Goal: Check status: Check status

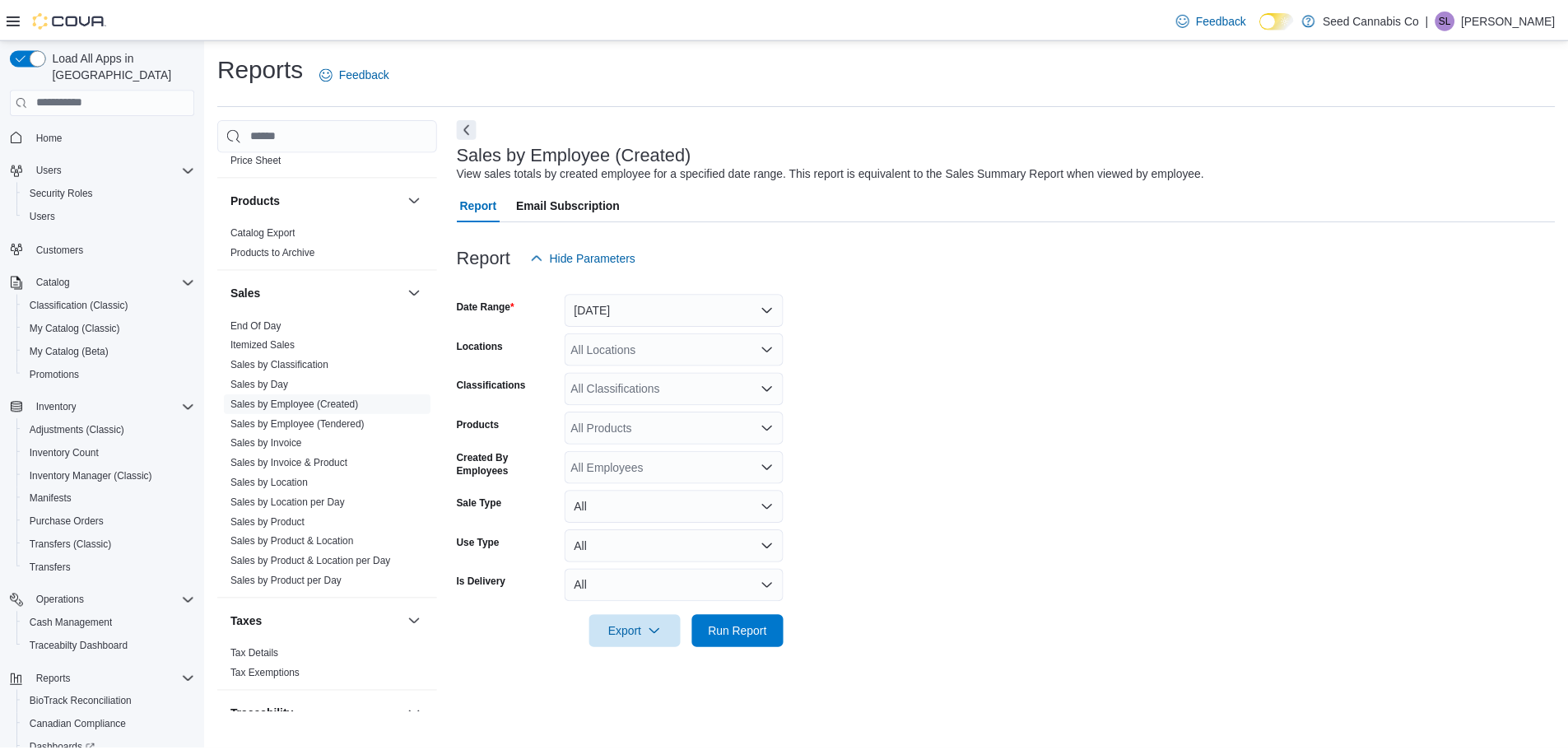
scroll to position [1097, 0]
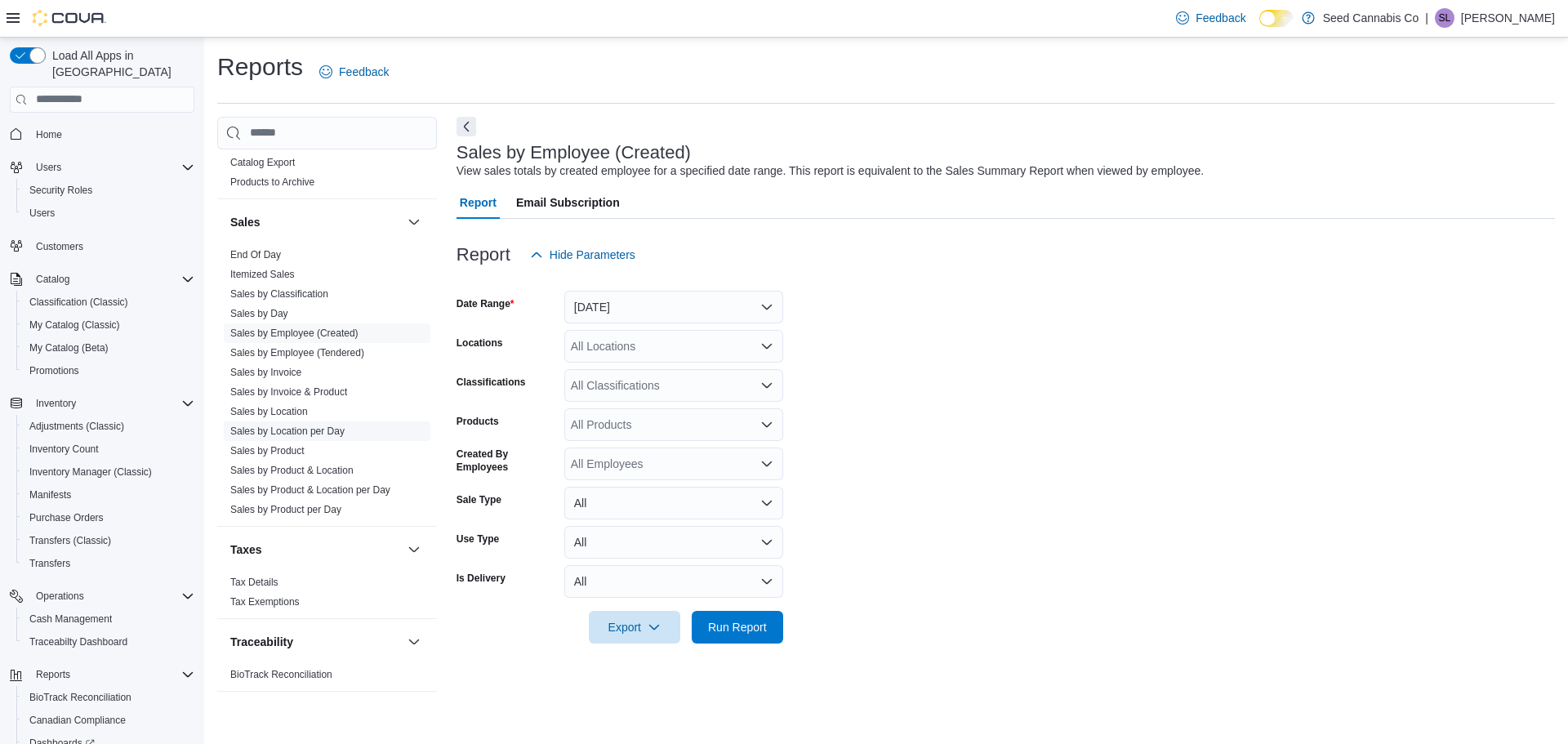
click at [323, 428] on link "Sales by Location per Day" at bounding box center [287, 431] width 115 height 11
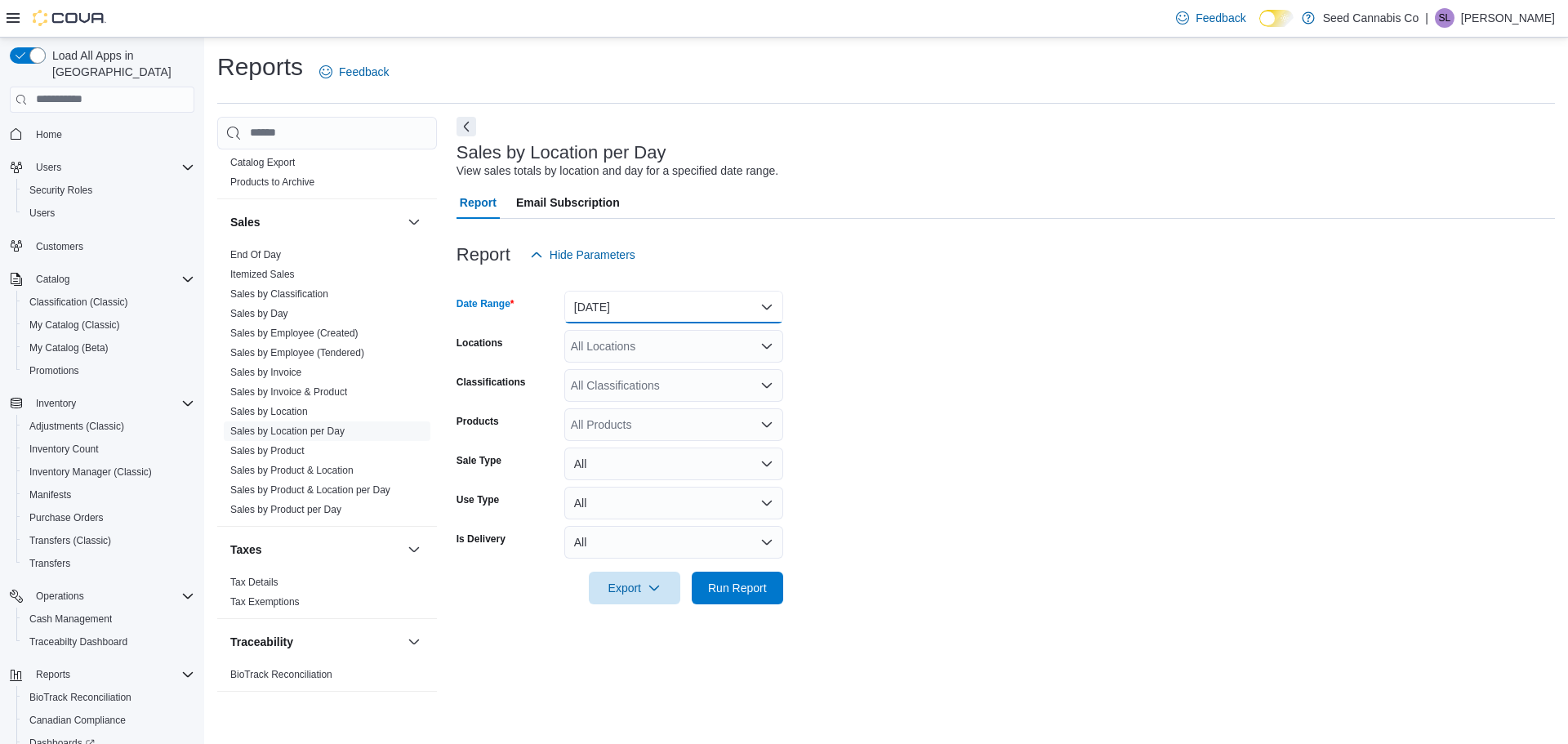
click at [619, 319] on button "[DATE]" at bounding box center [673, 307] width 219 height 33
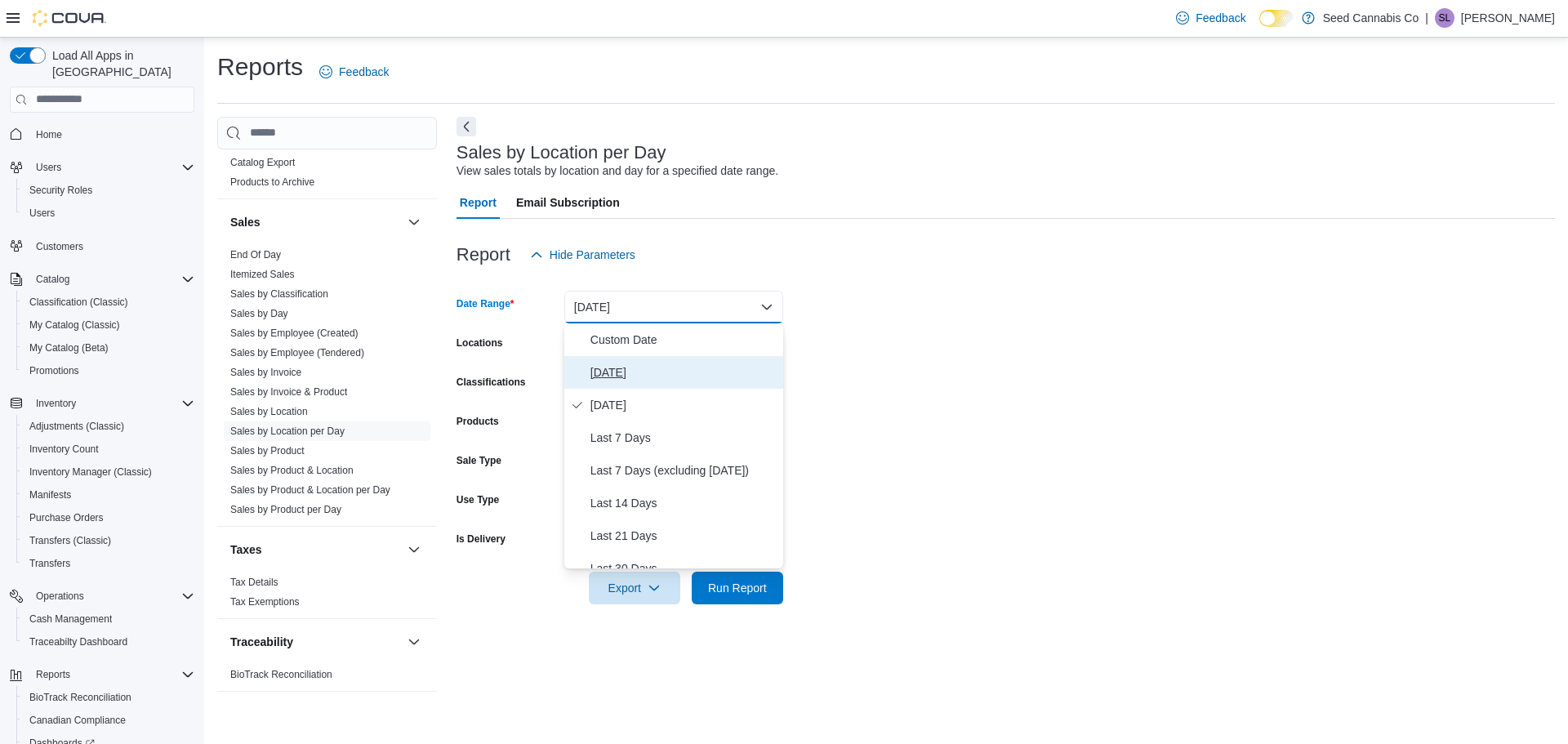
click at [625, 380] on span "[DATE]" at bounding box center [684, 372] width 186 height 20
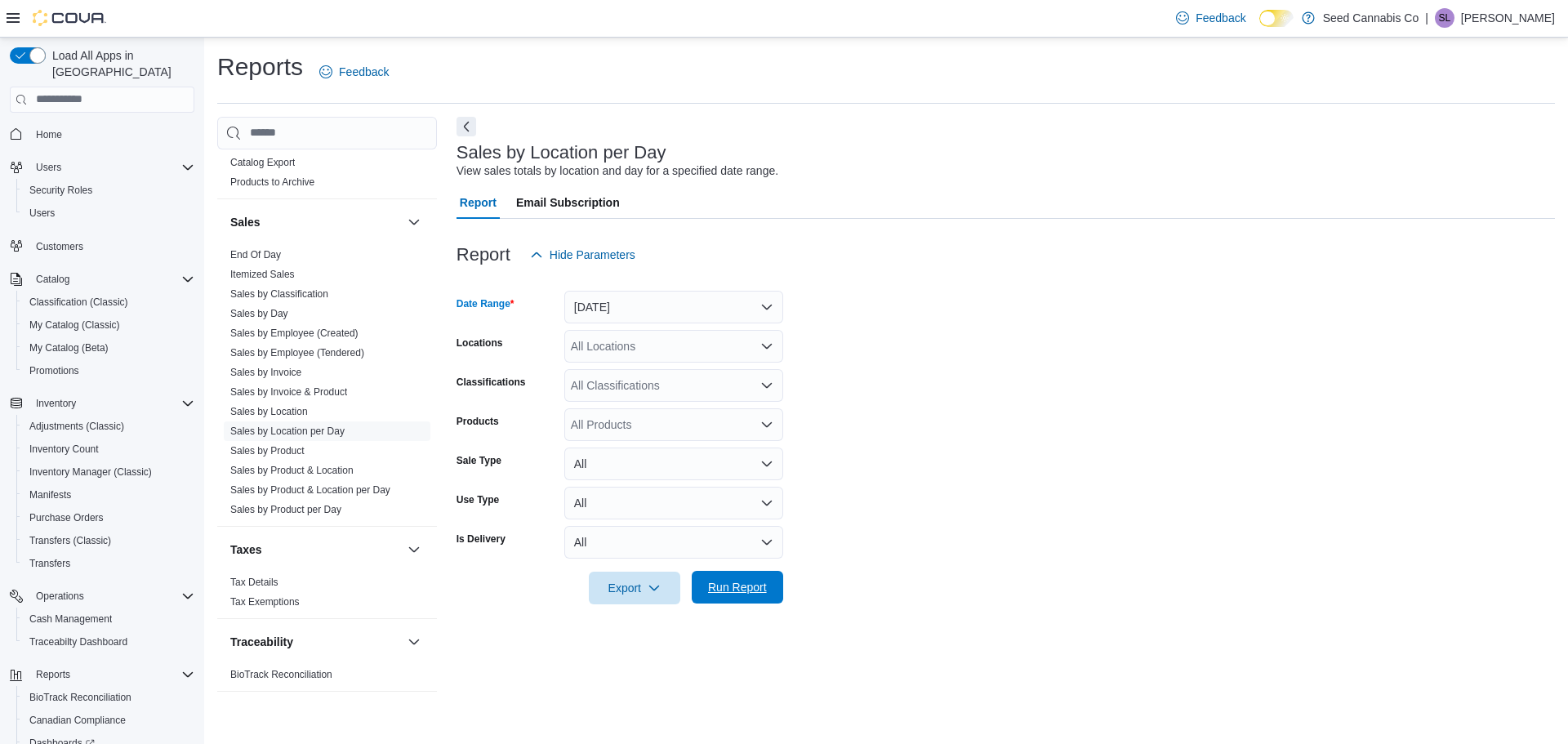
click at [747, 597] on span "Run Report" at bounding box center [737, 587] width 71 height 33
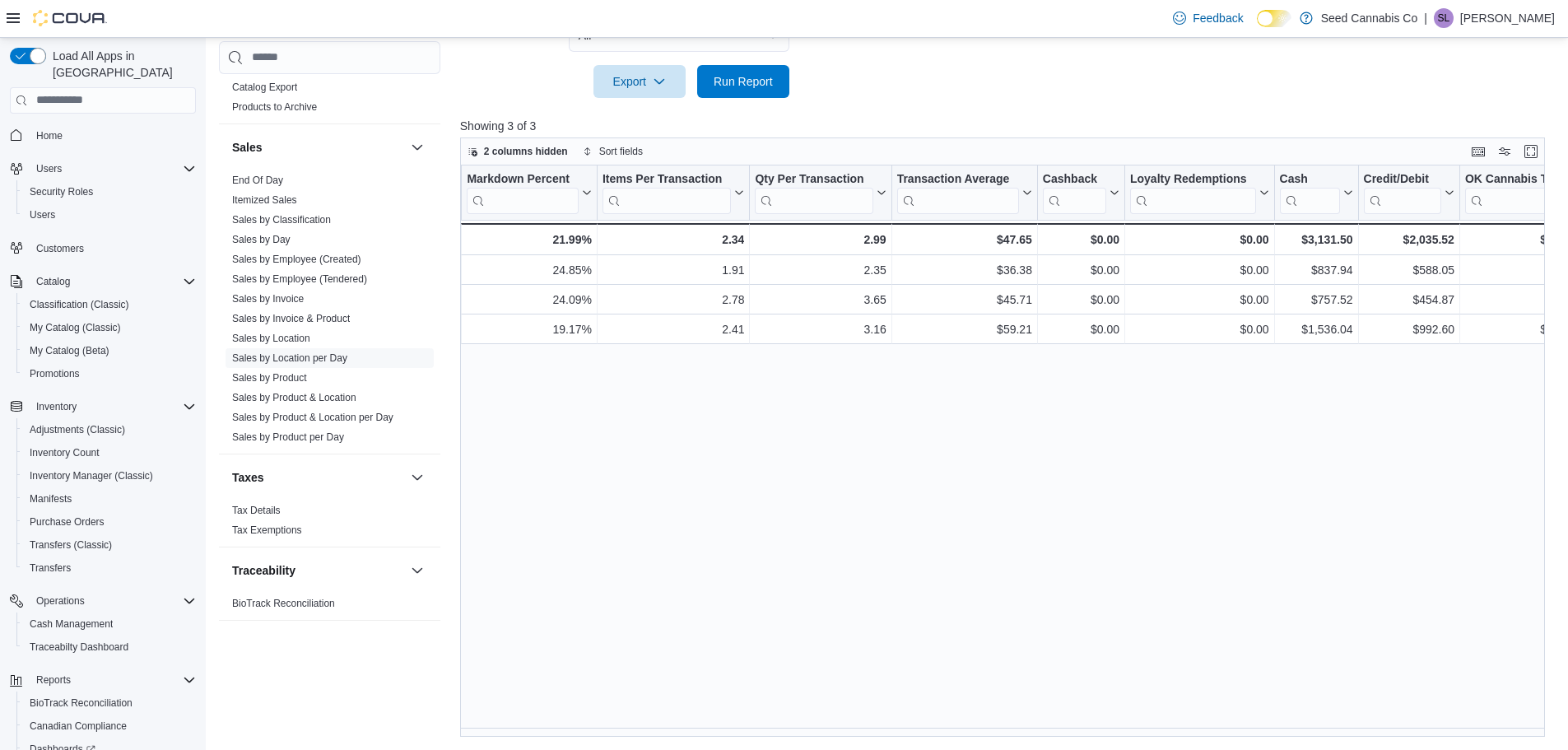
scroll to position [0, 1651]
